Goal: Transaction & Acquisition: Book appointment/travel/reservation

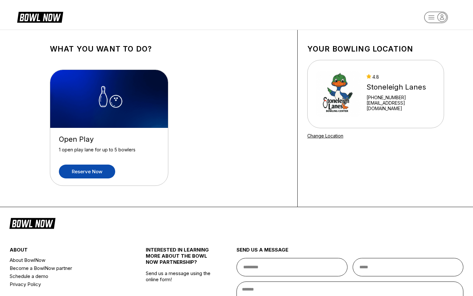
click at [73, 172] on link "Reserve now" at bounding box center [87, 172] width 56 height 14
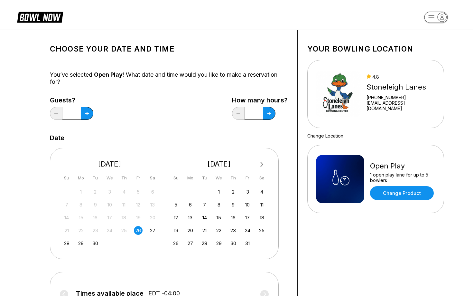
click at [83, 120] on div "Guests? *" at bounding box center [71, 110] width 43 height 26
click at [84, 119] on button at bounding box center [87, 113] width 13 height 13
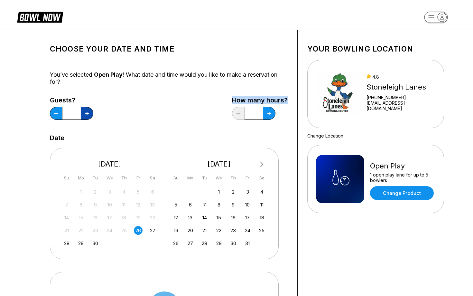
click at [84, 119] on button at bounding box center [87, 113] width 13 height 13
type input "*"
click at [217, 113] on div "Guests? * How many hours? *" at bounding box center [169, 110] width 238 height 26
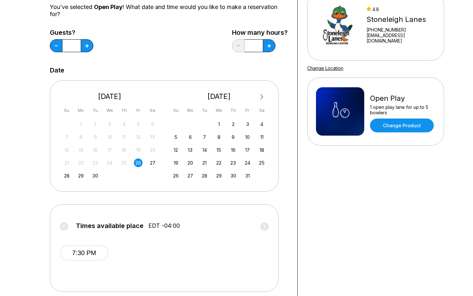
scroll to position [108, 0]
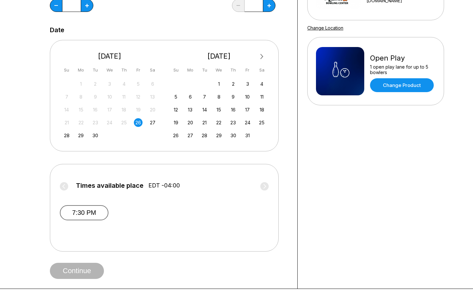
click at [105, 210] on button "7:30 PM" at bounding box center [84, 212] width 49 height 15
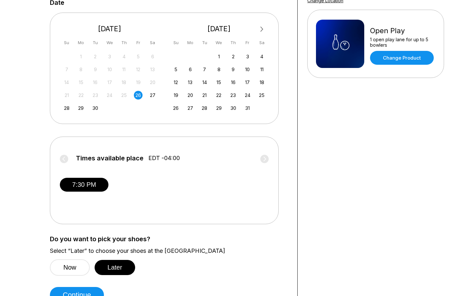
scroll to position [155, 0]
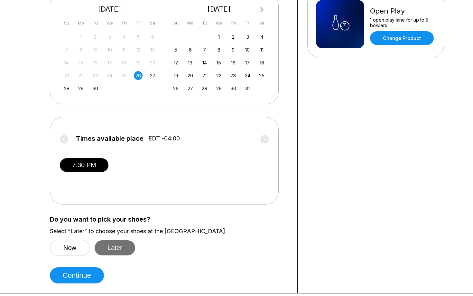
click at [122, 245] on button "Later" at bounding box center [115, 247] width 41 height 15
click at [93, 273] on button "Continue" at bounding box center [77, 275] width 54 height 16
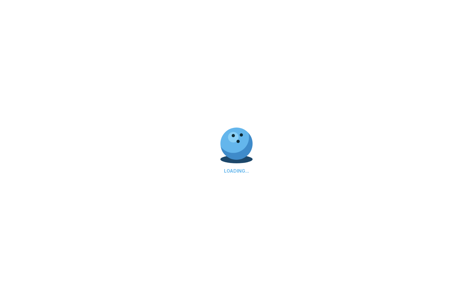
select select "**"
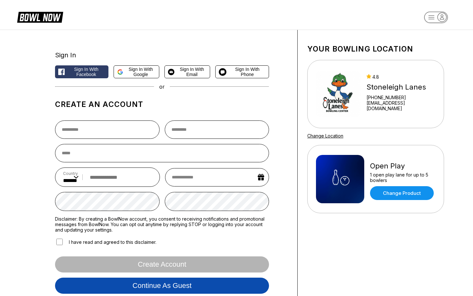
click at [156, 284] on button "Continue as guest" at bounding box center [162, 286] width 214 height 16
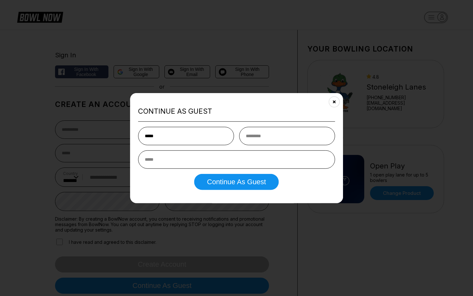
type input "*****"
type input "**********"
click at [194, 174] on button "Continue as Guest" at bounding box center [236, 182] width 85 height 16
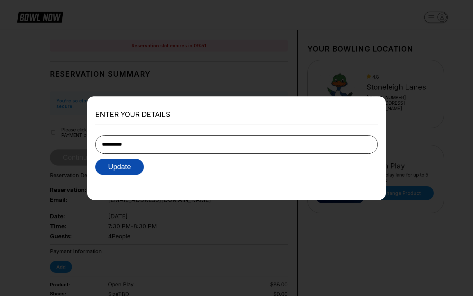
type input "**********"
click at [138, 173] on button "Update" at bounding box center [119, 167] width 49 height 16
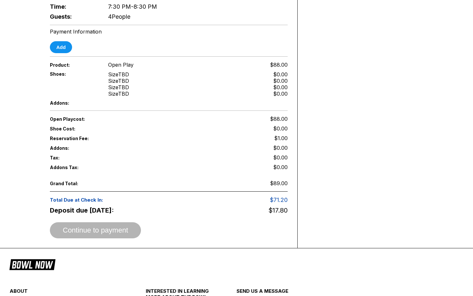
scroll to position [230, 0]
drag, startPoint x: 277, startPoint y: 195, endPoint x: 298, endPoint y: 195, distance: 20.9
click at [298, 195] on div "Reservation slot expires in 09:30 Reservation Summary You’re so close! To final…" at bounding box center [236, 24] width 419 height 448
click at [64, 42] on button "Add" at bounding box center [61, 47] width 22 height 12
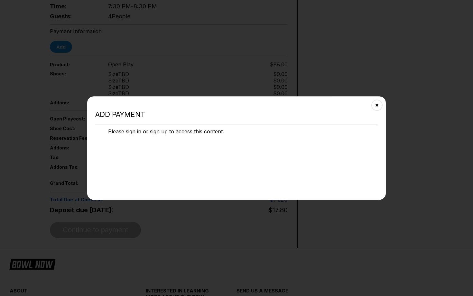
click at [183, 158] on div "Add payment Please sign in or sign up to access this content." at bounding box center [236, 148] width 299 height 104
click at [375, 104] on button "Close" at bounding box center [377, 105] width 16 height 16
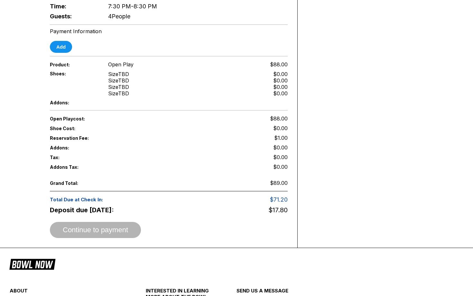
click at [375, 105] on div "Your bowling location 4.8 Stoneleigh Lanes +14103778115 stoneleighlanes@gmail.c…" at bounding box center [376, 24] width 156 height 448
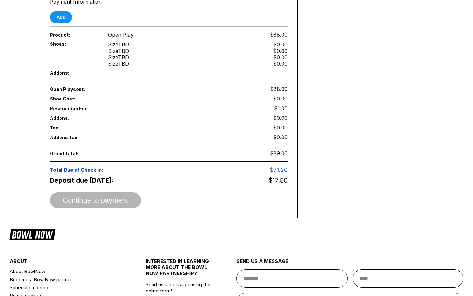
scroll to position [260, 0]
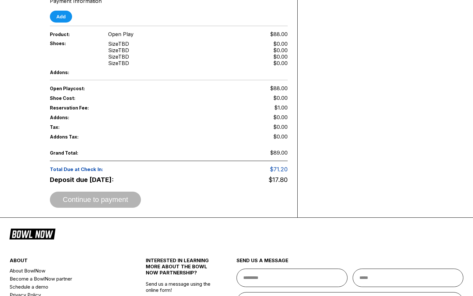
click at [107, 192] on div "Continue to payment" at bounding box center [169, 200] width 238 height 16
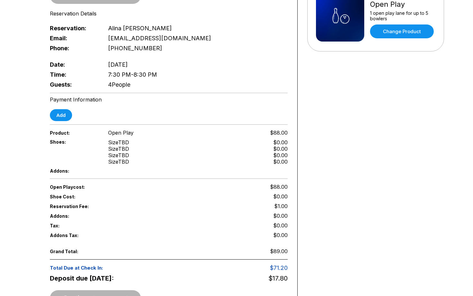
scroll to position [150, 0]
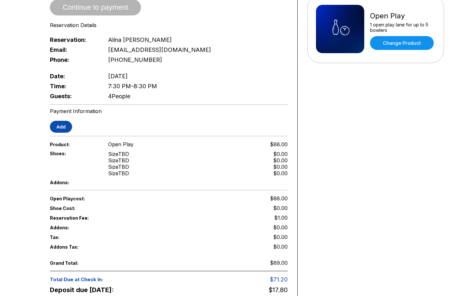
click at [67, 121] on button "Add" at bounding box center [61, 127] width 22 height 12
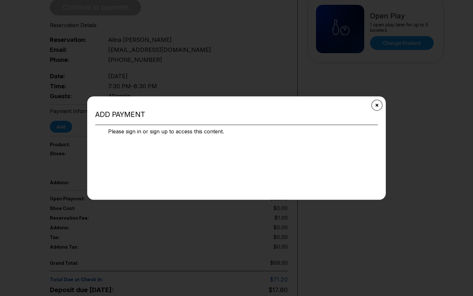
click at [380, 104] on button "Close" at bounding box center [377, 105] width 16 height 16
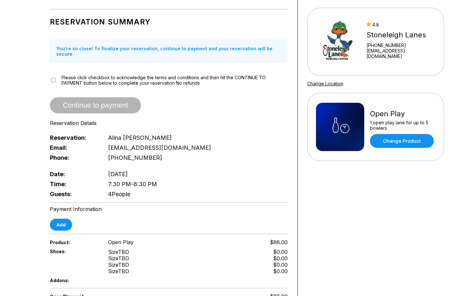
scroll to position [50, 0]
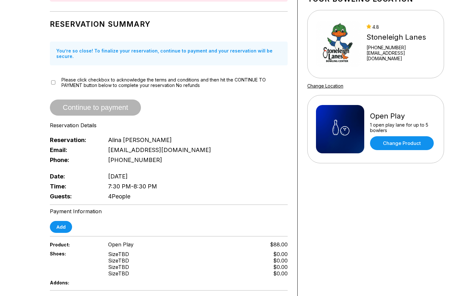
click at [94, 105] on span "Continue to payment" at bounding box center [95, 108] width 91 height 6
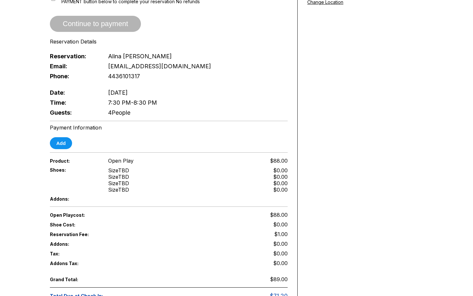
scroll to position [91, 0]
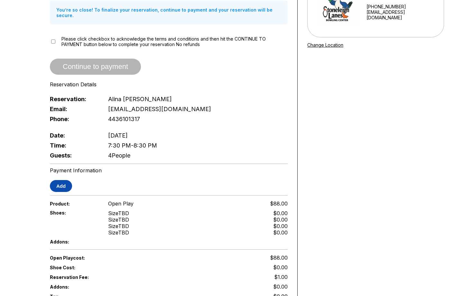
click at [62, 180] on button "Add" at bounding box center [61, 186] width 22 height 12
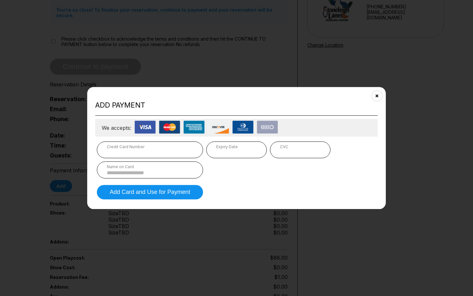
click at [154, 159] on div "Credit Card Number Expiry Date CVC Name on Card" at bounding box center [236, 159] width 279 height 37
click at [172, 148] on div "Credit Card Number" at bounding box center [150, 146] width 86 height 5
click at [150, 174] on input at bounding box center [150, 172] width 86 height 5
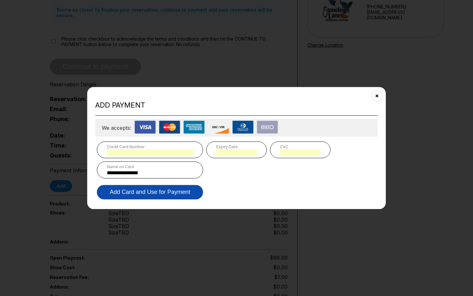
type input "**********"
click at [118, 193] on button "Add Card and Use for Payment" at bounding box center [150, 192] width 106 height 14
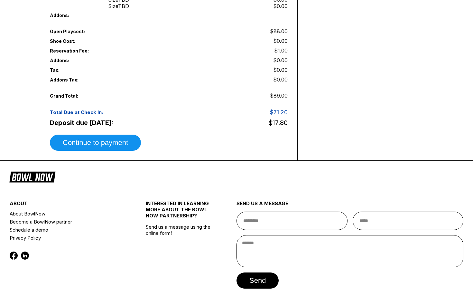
scroll to position [340, 0]
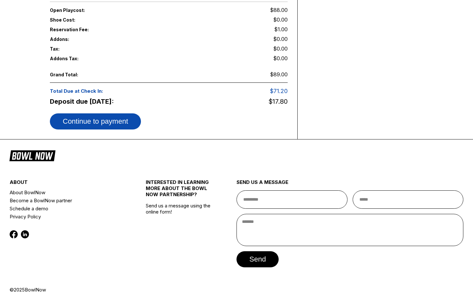
click at [108, 113] on button "Continue to payment" at bounding box center [95, 121] width 91 height 16
